Goal: Communication & Community: Answer question/provide support

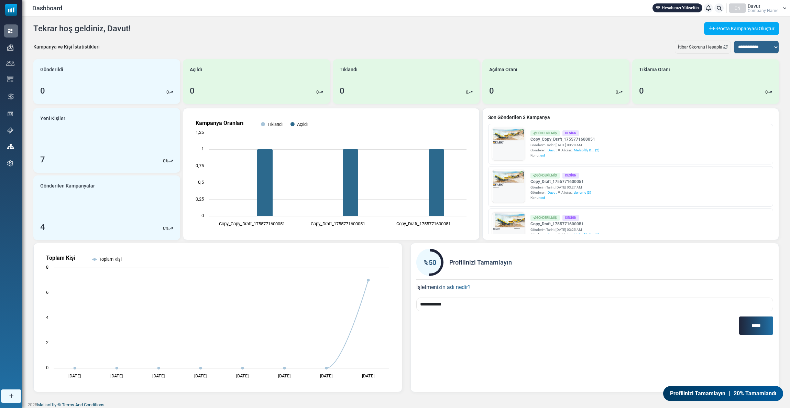
click at [762, 6] on div "Davut Company Name" at bounding box center [763, 8] width 31 height 9
click at [754, 77] on link "Çıkış Yap" at bounding box center [752, 72] width 61 height 12
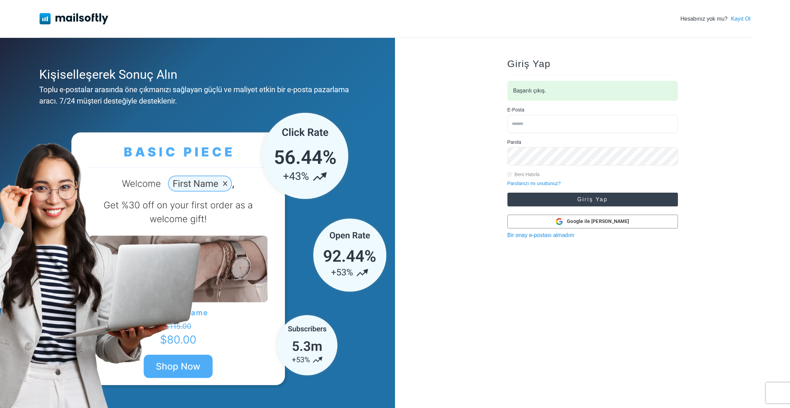
type input "**********"
click at [556, 193] on button "Giriş Yap" at bounding box center [592, 200] width 171 height 14
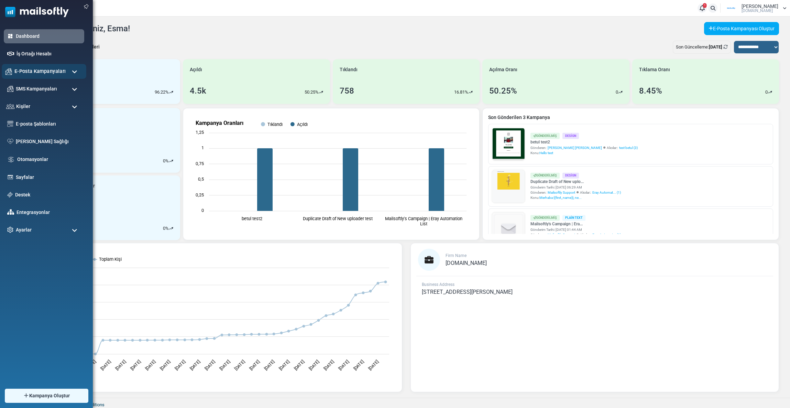
click at [34, 69] on span "E-Posta Kampanyaları" at bounding box center [39, 71] width 51 height 8
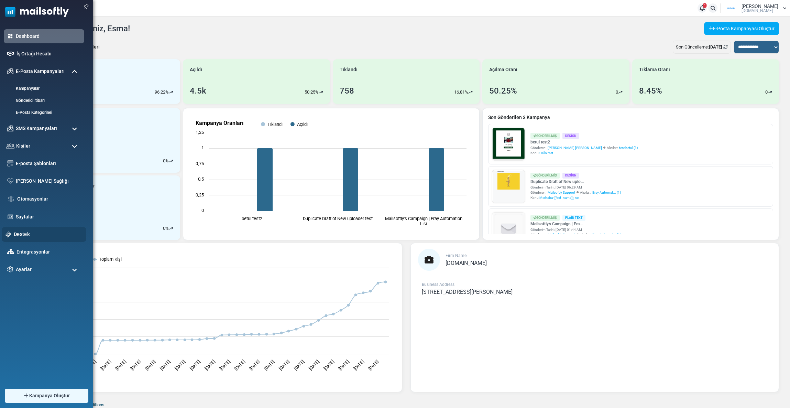
click at [22, 234] on link "Destek" at bounding box center [48, 234] width 69 height 8
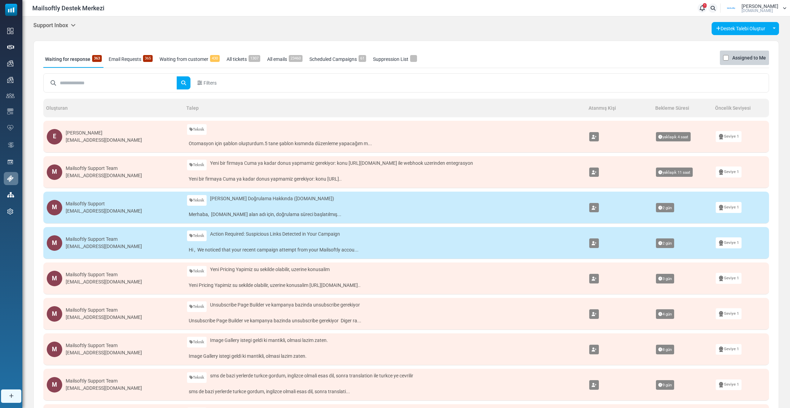
click at [53, 17] on div "Support Inbox Support Inbox User Dashboard Control Panel App Announcements Iden…" at bounding box center [406, 266] width 768 height 499
click at [48, 26] on h5 "Support Inbox" at bounding box center [54, 25] width 42 height 7
click at [92, 65] on link "Control Panel" at bounding box center [111, 64] width 58 height 12
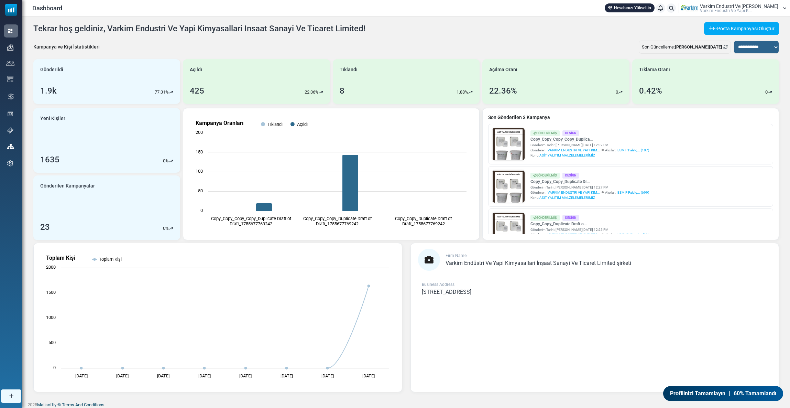
click at [735, 4] on span "Varkim Endustri Ve Yapi Kim..." at bounding box center [739, 6] width 78 height 5
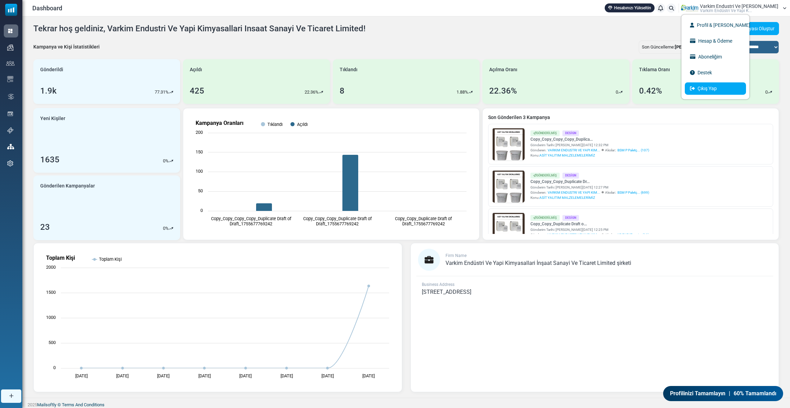
click at [721, 88] on link "Çıkış Yap" at bounding box center [715, 88] width 61 height 12
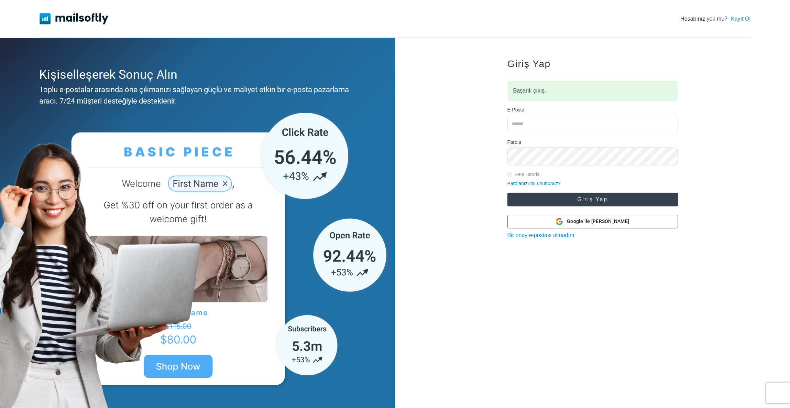
type input "**********"
click at [535, 195] on button "Giriş Yap" at bounding box center [592, 200] width 171 height 14
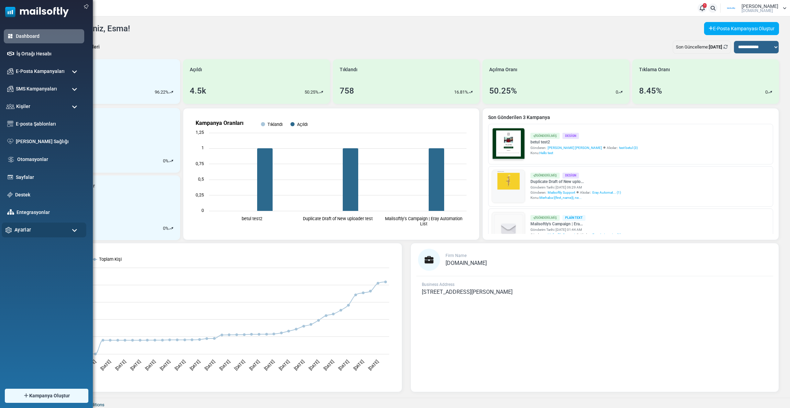
click at [32, 229] on div "Ayarlar" at bounding box center [44, 229] width 85 height 15
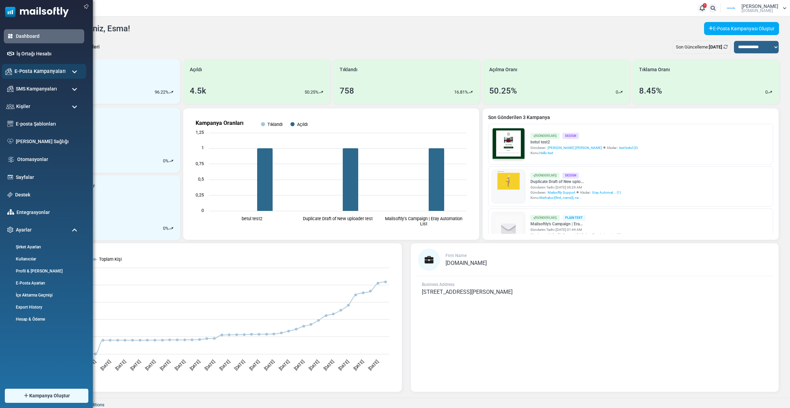
click at [40, 74] on span "E-Posta Kampanyaları" at bounding box center [39, 71] width 51 height 8
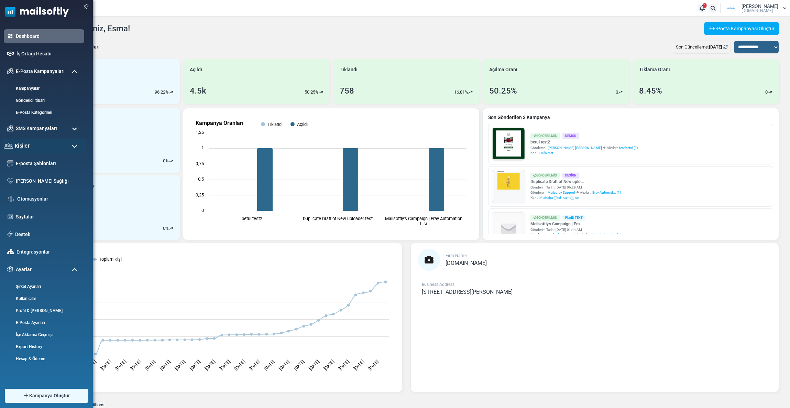
click at [28, 144] on span "Kişiler" at bounding box center [22, 146] width 15 height 8
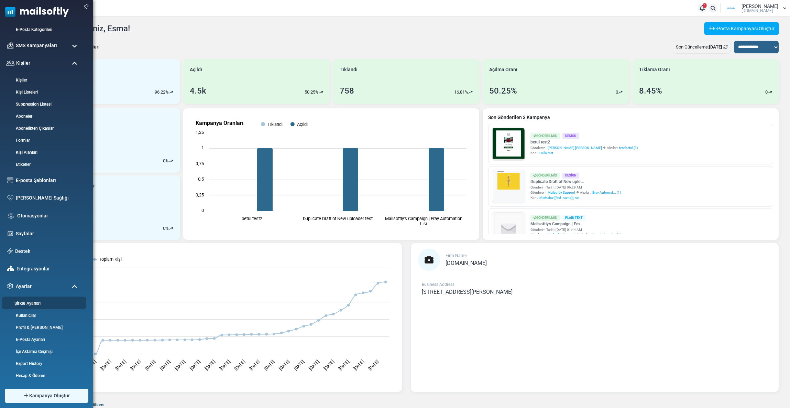
scroll to position [2, 0]
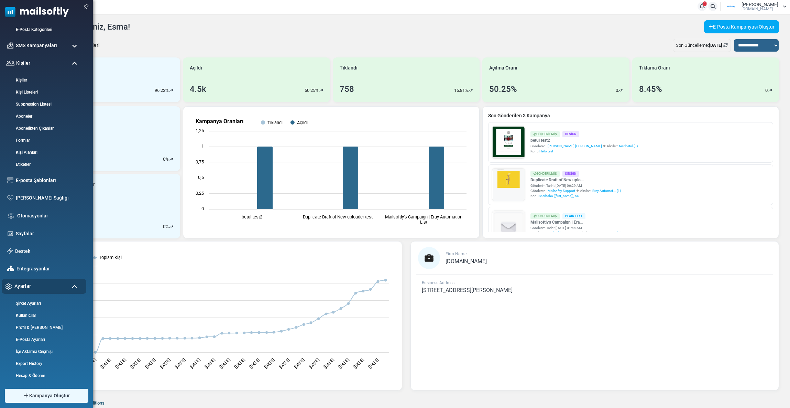
click at [32, 288] on div "Ayarlar" at bounding box center [44, 286] width 85 height 15
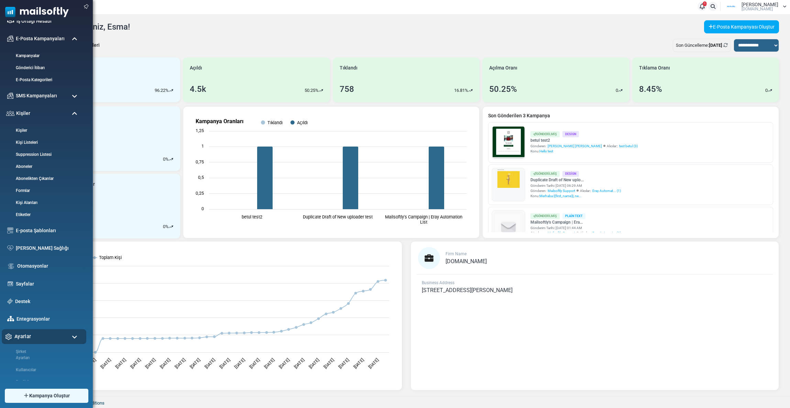
scroll to position [0, 0]
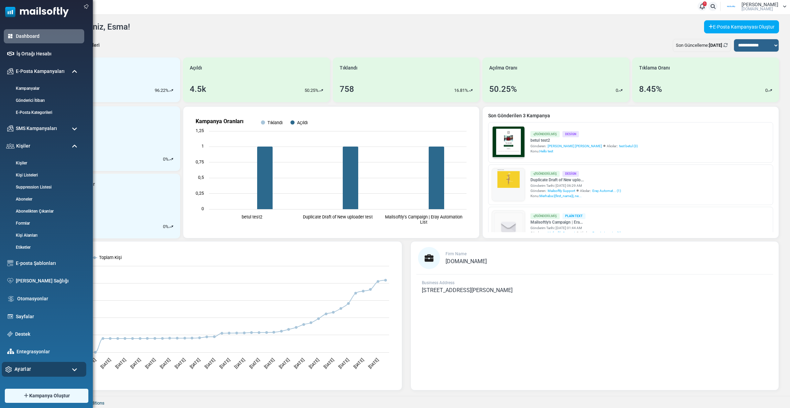
click at [25, 367] on span "Ayarlar" at bounding box center [22, 369] width 17 height 8
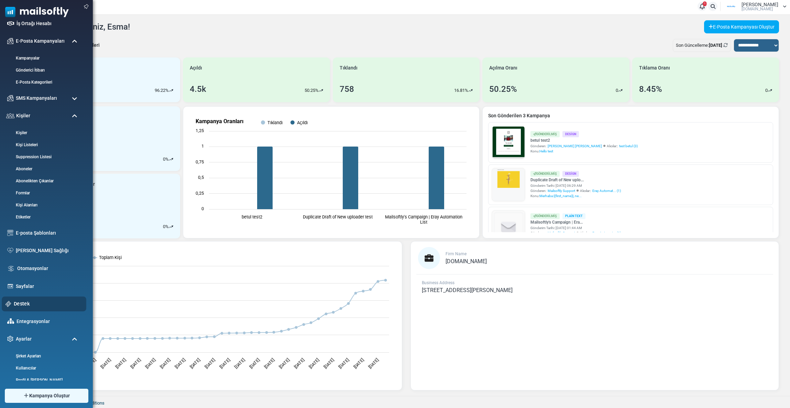
scroll to position [83, 0]
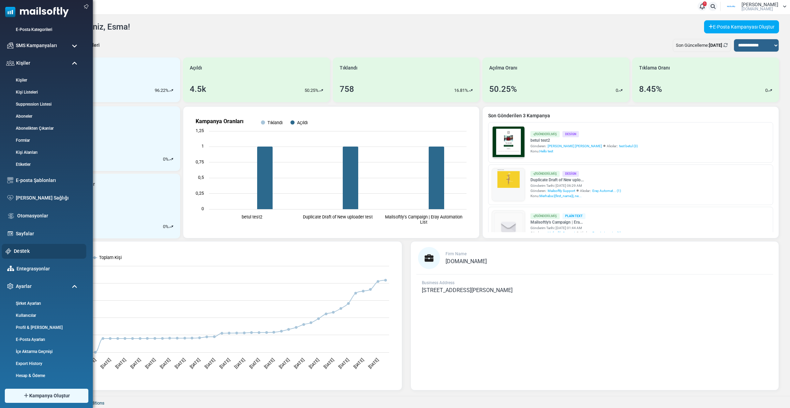
click at [19, 249] on link "Destek" at bounding box center [48, 251] width 69 height 8
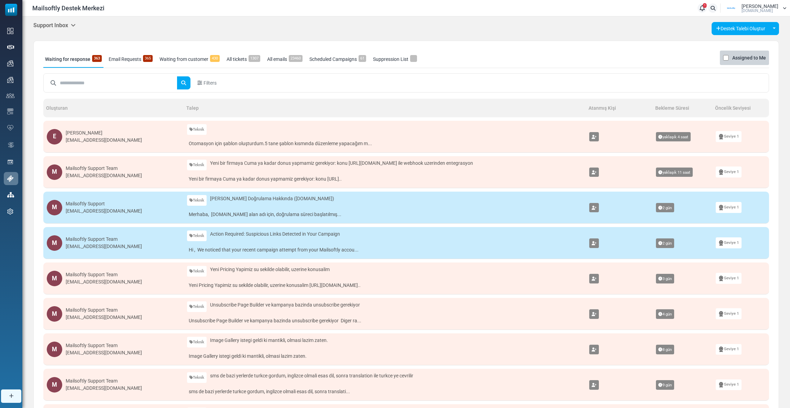
click at [96, 82] on input "text" at bounding box center [118, 82] width 117 height 13
type input "***"
click at [67, 26] on body "Mailsoftly Destek Merkezi 1 Bildirimler [PERSON_NAME] [DOMAIN_NAME] Profil & Te…" at bounding box center [395, 264] width 790 height 528
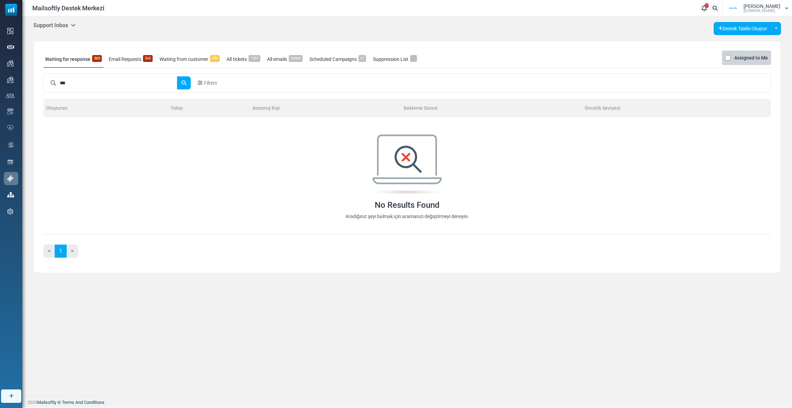
click at [65, 24] on h5 "Support Inbox" at bounding box center [54, 25] width 42 height 7
click at [85, 63] on link "Control Panel" at bounding box center [111, 64] width 58 height 12
